Goal: Task Accomplishment & Management: Manage account settings

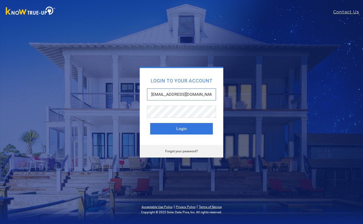
type input "[EMAIL_ADDRESS][DOMAIN_NAME]"
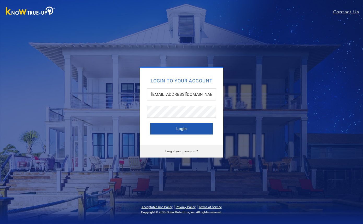
click at [185, 127] on button "Login" at bounding box center [181, 129] width 63 height 12
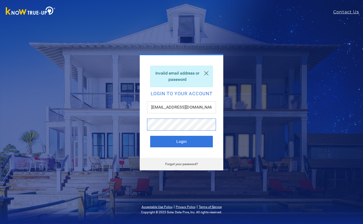
click at [182, 141] on button "Login" at bounding box center [181, 142] width 63 height 12
click at [173, 162] on link "Forgot your password?" at bounding box center [181, 164] width 33 height 4
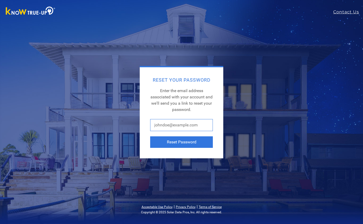
click at [167, 128] on input "text" at bounding box center [181, 125] width 63 height 12
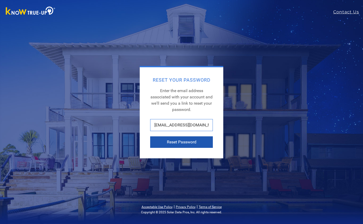
type input "[EMAIL_ADDRESS][DOMAIN_NAME]"
click at [180, 145] on button "Reset Password" at bounding box center [181, 142] width 63 height 12
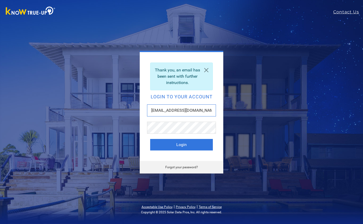
type input "sylviarcolmenero@gmail.com"
click at [182, 144] on button "Login" at bounding box center [181, 145] width 63 height 12
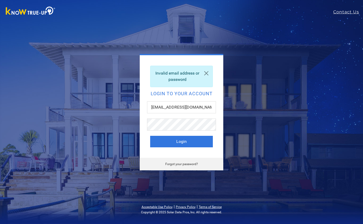
click at [179, 165] on link "Forgot your password?" at bounding box center [181, 164] width 33 height 4
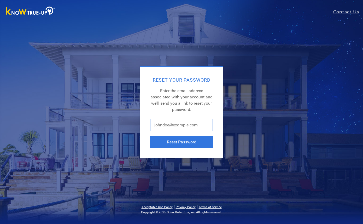
click at [166, 129] on input "text" at bounding box center [181, 125] width 63 height 12
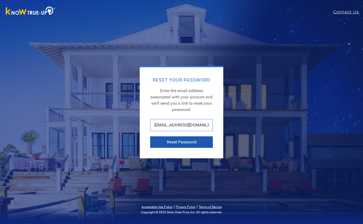
type input "[EMAIL_ADDRESS][DOMAIN_NAME]"
click at [186, 142] on button "Reset Password" at bounding box center [181, 142] width 63 height 12
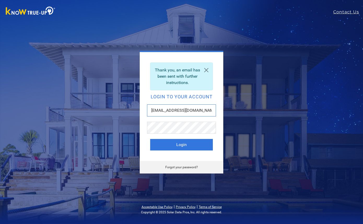
type input "[EMAIL_ADDRESS][DOMAIN_NAME]"
click at [182, 144] on button "Login" at bounding box center [181, 145] width 63 height 12
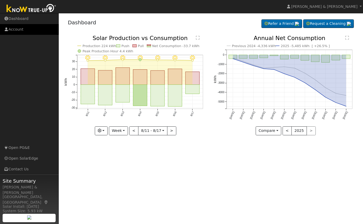
click at [15, 31] on link "Account" at bounding box center [29, 29] width 59 height 11
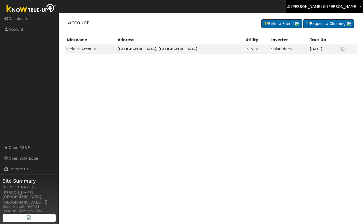
click at [326, 9] on link "[PERSON_NAME] & [PERSON_NAME]" at bounding box center [324, 6] width 77 height 13
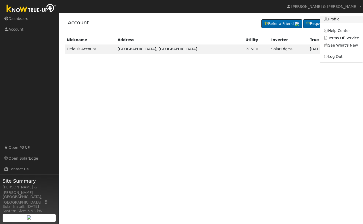
click at [337, 20] on link "Profile" at bounding box center [341, 19] width 43 height 7
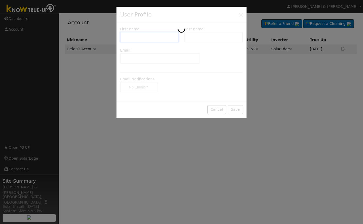
type input "[PERSON_NAME] & [PERSON_NAME]"
type input "[PERSON_NAME]"
type input "[EMAIL_ADDRESS][DOMAIN_NAME]"
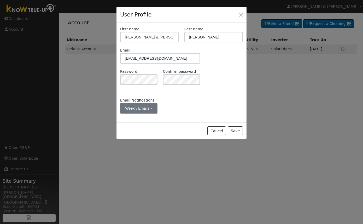
click at [150, 107] on button "Weekly Emails" at bounding box center [138, 108] width 37 height 10
click at [146, 97] on link "Monthly Emails" at bounding box center [139, 96] width 36 height 7
click at [240, 131] on button "Save" at bounding box center [235, 130] width 15 height 9
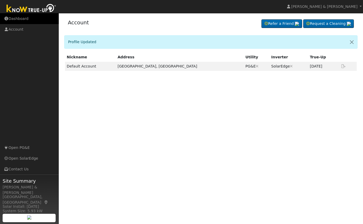
click at [18, 21] on link "Dashboard" at bounding box center [29, 18] width 59 height 11
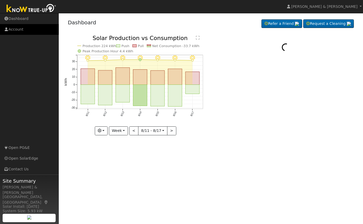
click at [18, 31] on link "Account" at bounding box center [29, 29] width 59 height 11
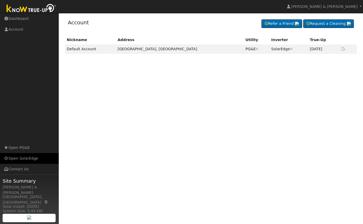
click at [24, 161] on link "Open SolarEdge" at bounding box center [29, 158] width 59 height 11
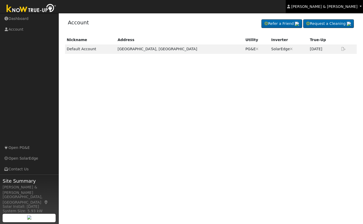
click at [303, 8] on link "[PERSON_NAME] & [PERSON_NAME]" at bounding box center [324, 6] width 77 height 13
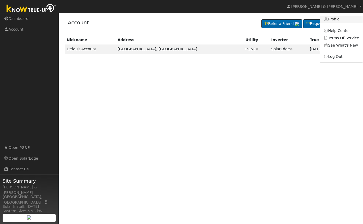
click at [336, 20] on link "Profile" at bounding box center [341, 19] width 43 height 7
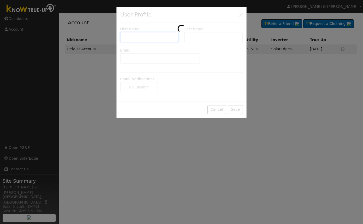
type input "Sylvia & Joe"
type input "Robles-Colmenero"
type input "Sylviarcolmenero@gmail.com"
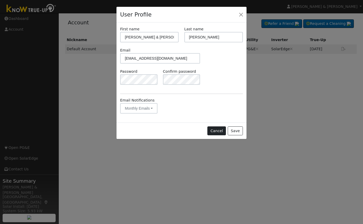
click at [223, 131] on button "Cancel" at bounding box center [217, 130] width 19 height 9
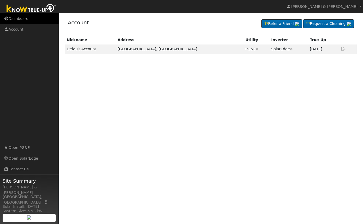
click at [21, 22] on link "Dashboard" at bounding box center [29, 18] width 59 height 11
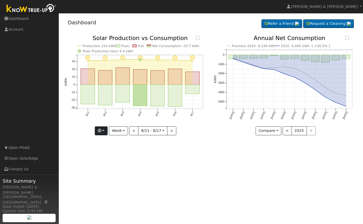
click at [105, 129] on button "button" at bounding box center [101, 130] width 13 height 9
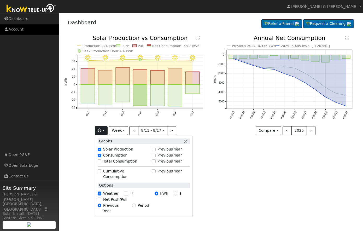
click at [12, 29] on link "Account" at bounding box center [29, 29] width 59 height 11
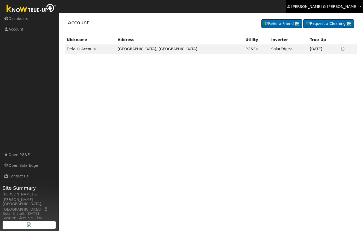
click at [343, 8] on span "[PERSON_NAME] & [PERSON_NAME]" at bounding box center [324, 6] width 66 height 4
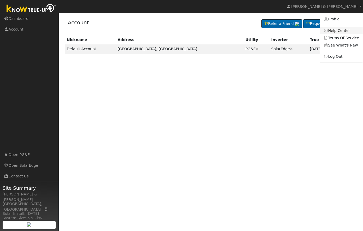
click at [340, 33] on link "Help Center" at bounding box center [341, 30] width 43 height 7
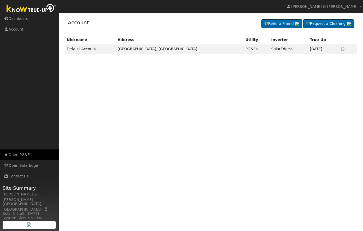
click at [11, 157] on link "Open PG&E" at bounding box center [29, 155] width 59 height 11
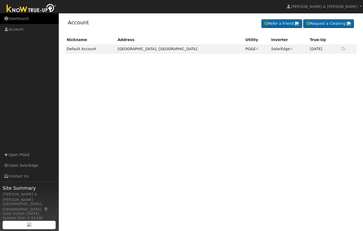
click at [15, 20] on link "Dashboard" at bounding box center [29, 18] width 59 height 11
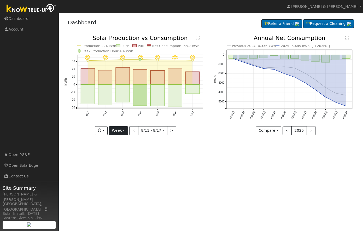
click at [124, 131] on button "Week" at bounding box center [118, 130] width 19 height 9
click at [123, 164] on link "Year" at bounding box center [127, 163] width 36 height 7
type input "[DATE]"
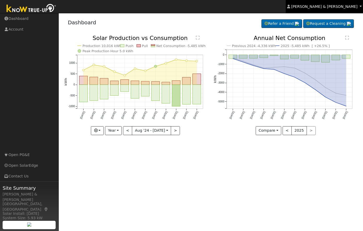
click at [357, 7] on span "[PERSON_NAME] & [PERSON_NAME]" at bounding box center [324, 6] width 66 height 4
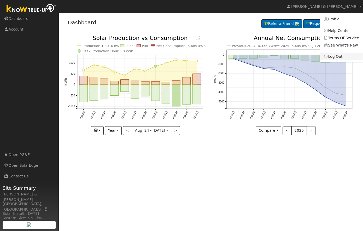
click at [336, 58] on link "Log Out" at bounding box center [341, 56] width 43 height 7
